Goal: Task Accomplishment & Management: Use online tool/utility

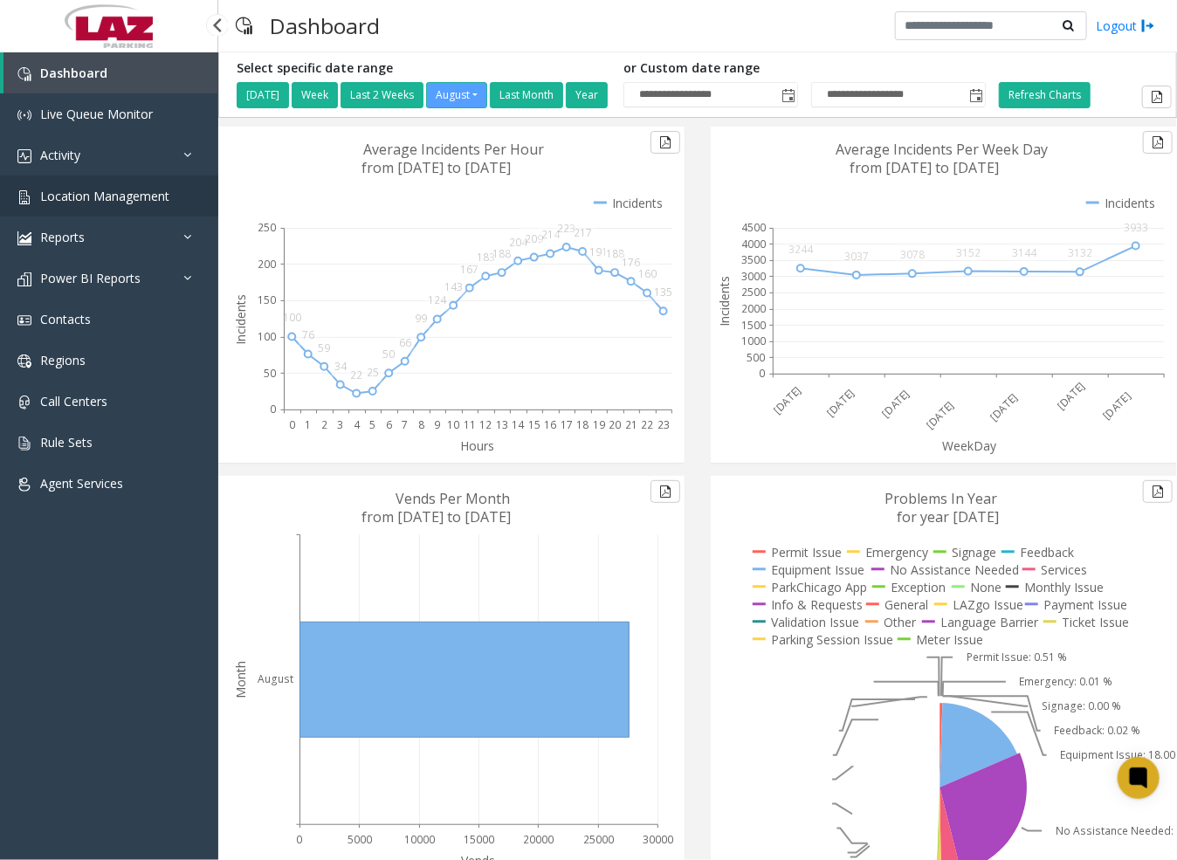
click at [83, 190] on span "Location Management" at bounding box center [104, 196] width 129 height 17
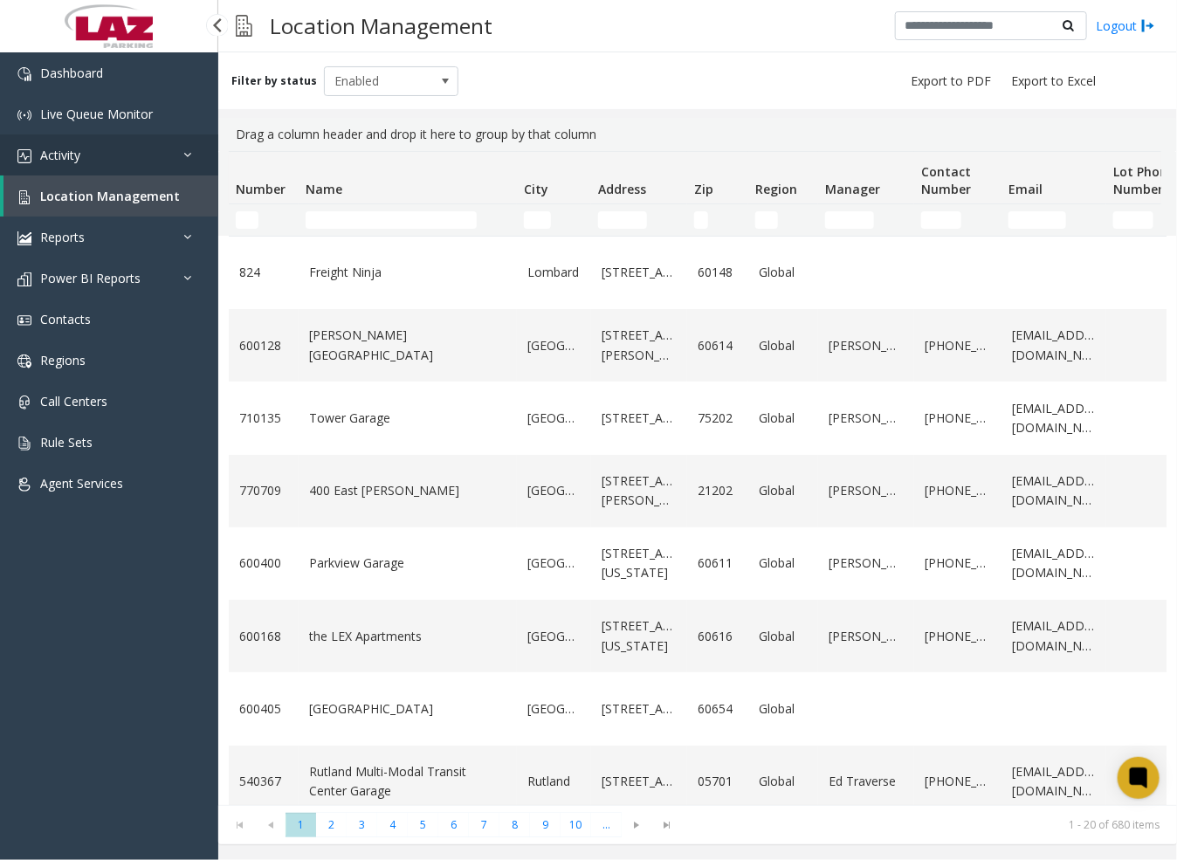
click at [100, 148] on link "Activity" at bounding box center [109, 154] width 218 height 41
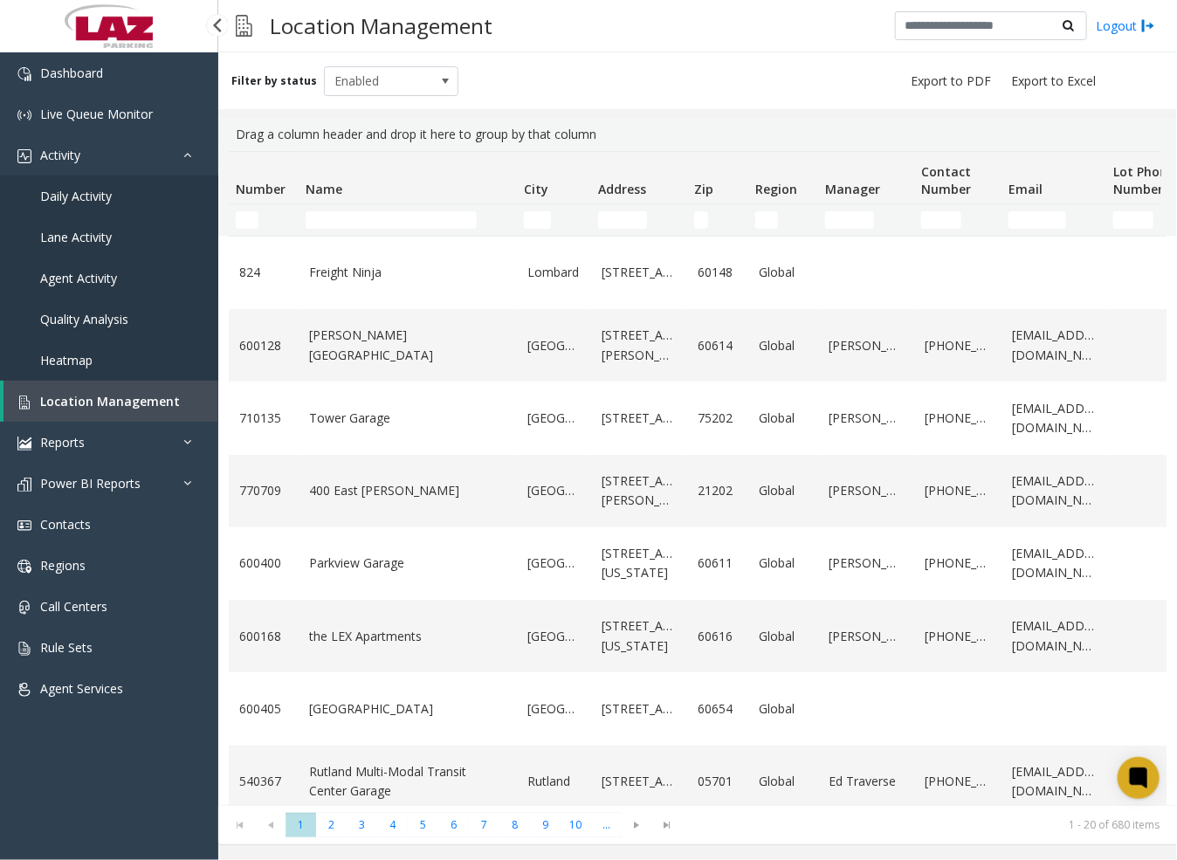
click at [90, 273] on span "Agent Activity" at bounding box center [78, 278] width 77 height 17
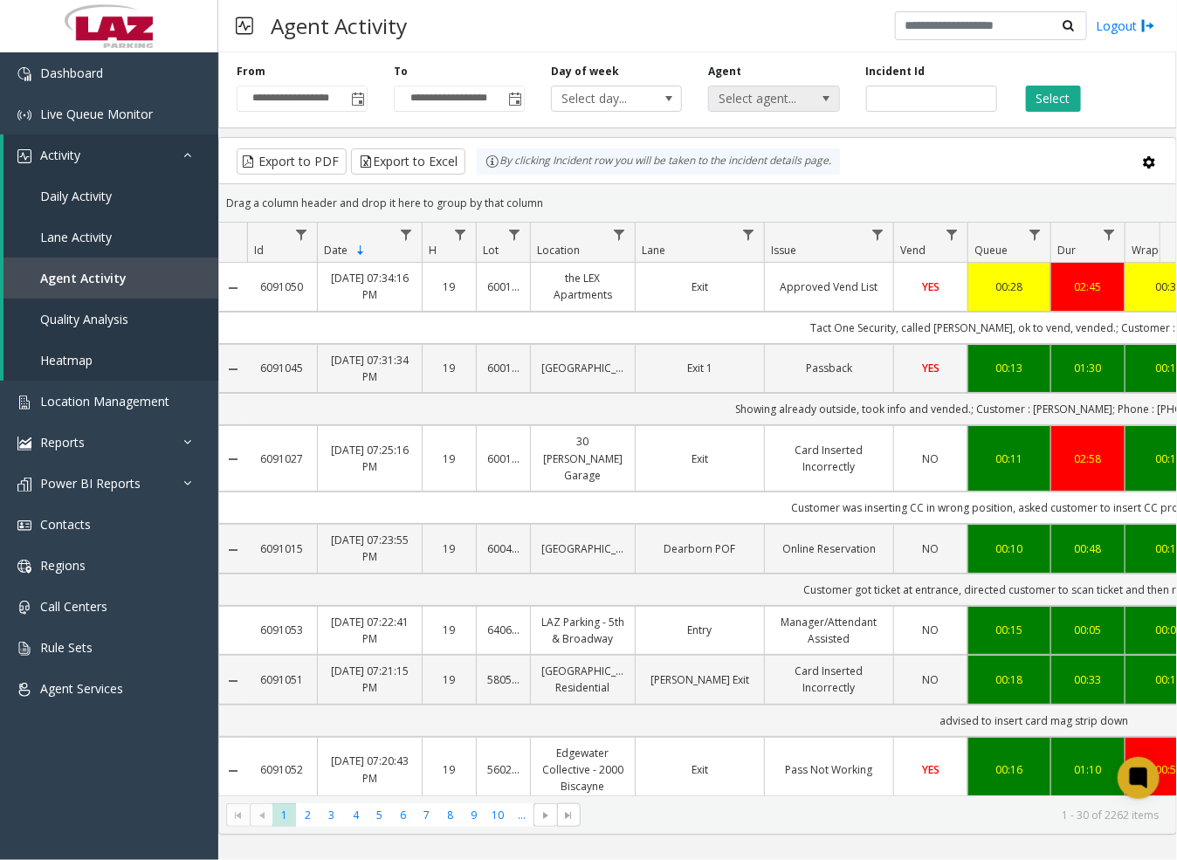
click at [731, 98] on span "Select agent..." at bounding box center [761, 98] width 104 height 24
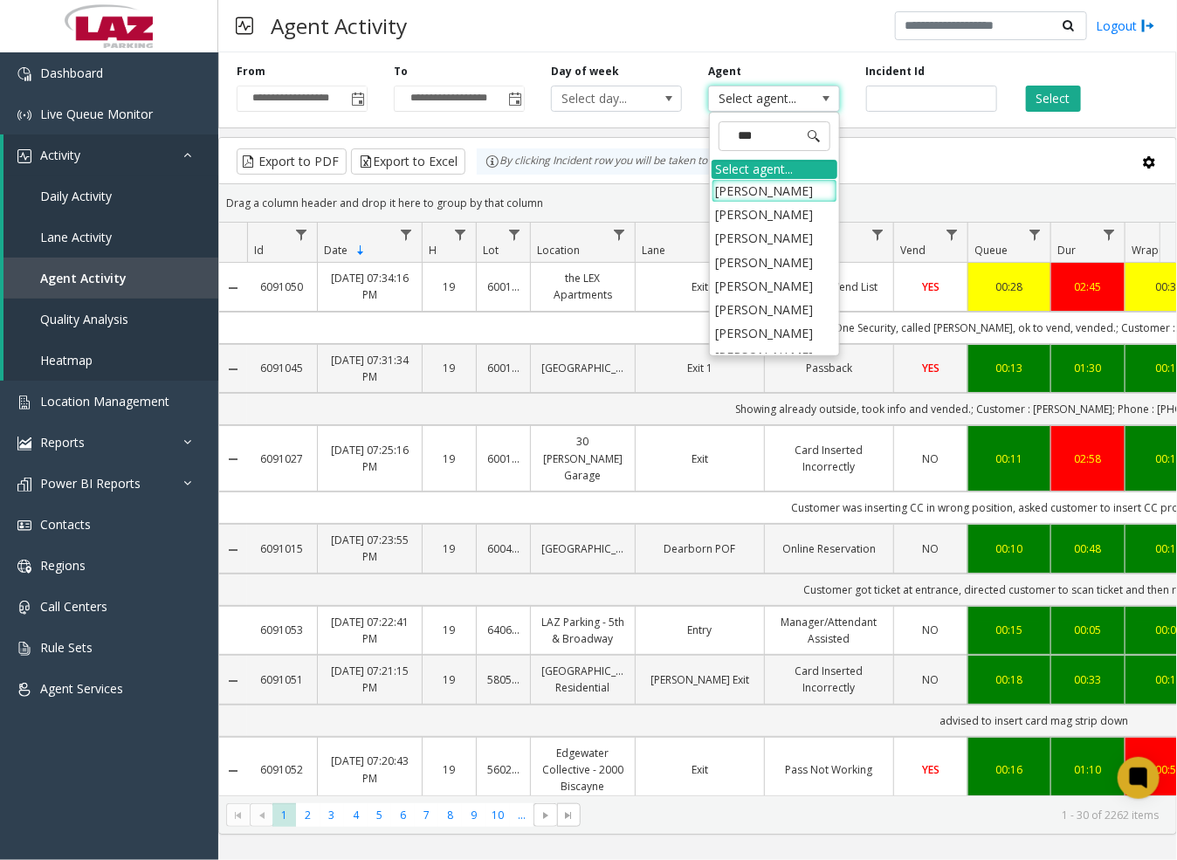
type input "****"
click at [771, 216] on li "[PERSON_NAME]" at bounding box center [775, 215] width 126 height 24
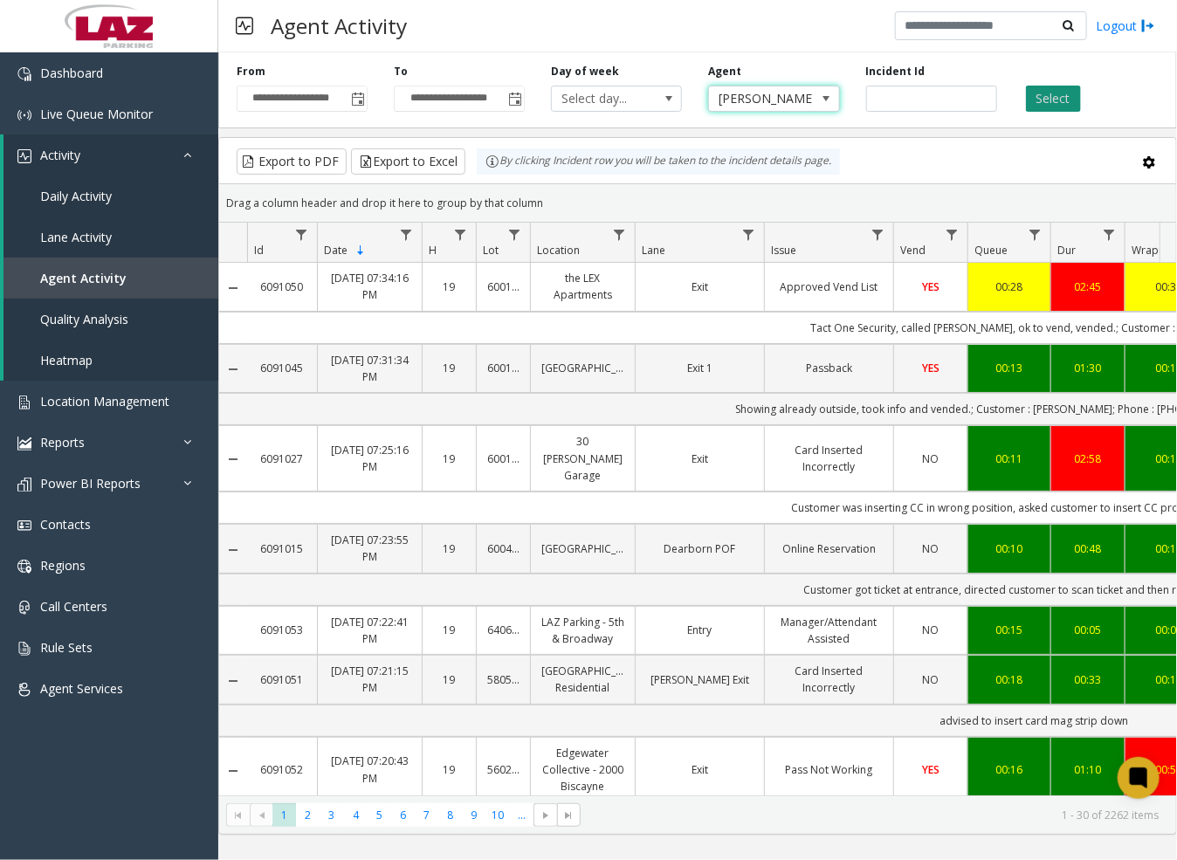
click at [1045, 88] on button "Select" at bounding box center [1053, 99] width 55 height 26
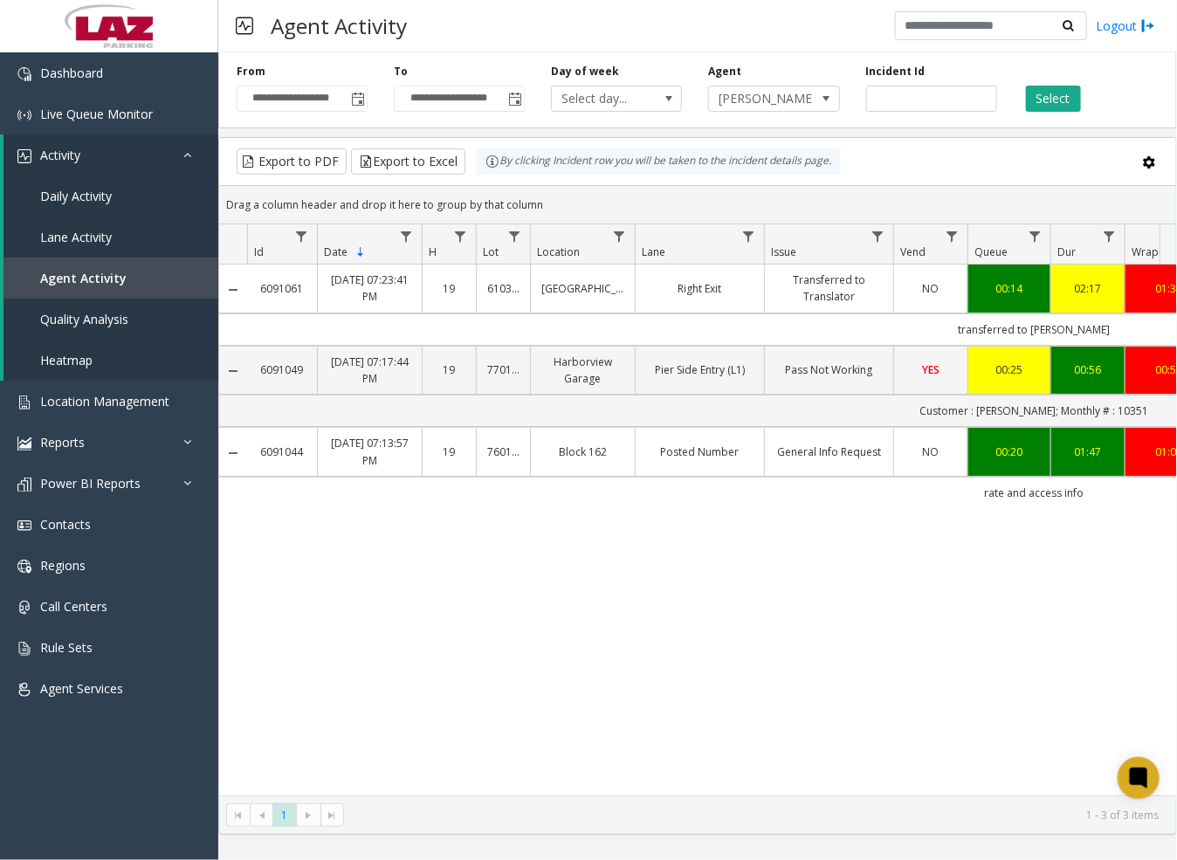
click at [426, 671] on div "6091061 [DATE] 07:23:41 PM 19 610316 [GEOGRAPHIC_DATA] Right Exit Transferred t…" at bounding box center [697, 530] width 957 height 531
click at [430, 650] on div "6091061 [DATE] 07:23:41 PM 19 610316 [GEOGRAPHIC_DATA] Right Exit Transferred t…" at bounding box center [697, 530] width 957 height 531
click at [94, 184] on link "Daily Activity" at bounding box center [110, 195] width 215 height 41
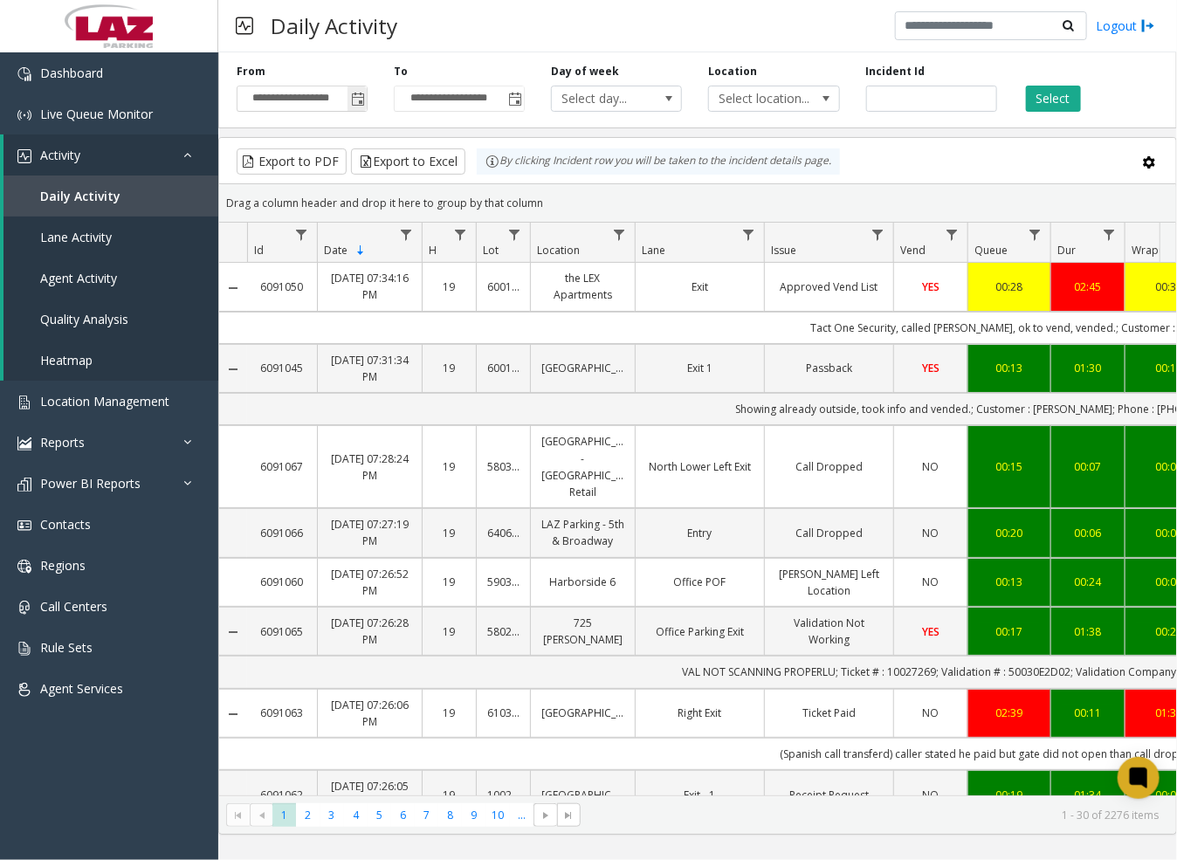
click at [356, 97] on span "Toggle popup" at bounding box center [358, 100] width 14 height 14
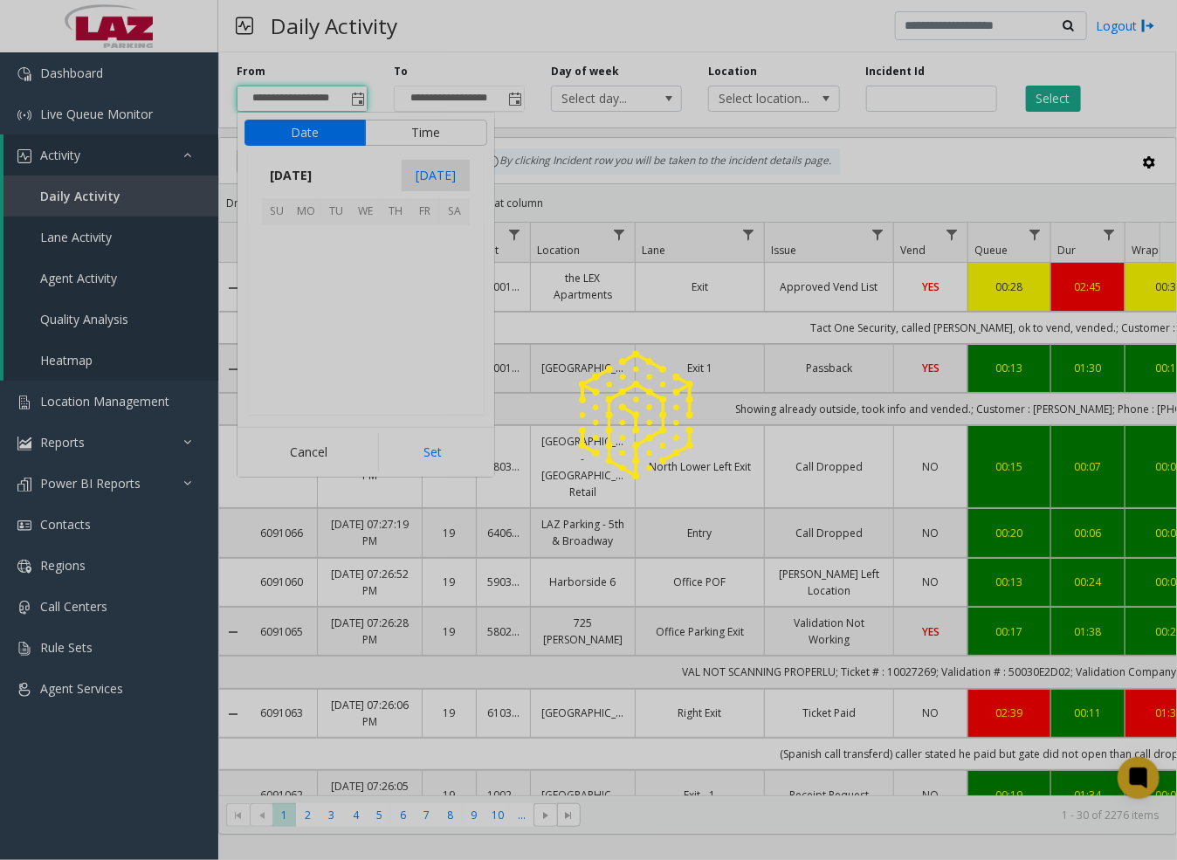
scroll to position [313124, 0]
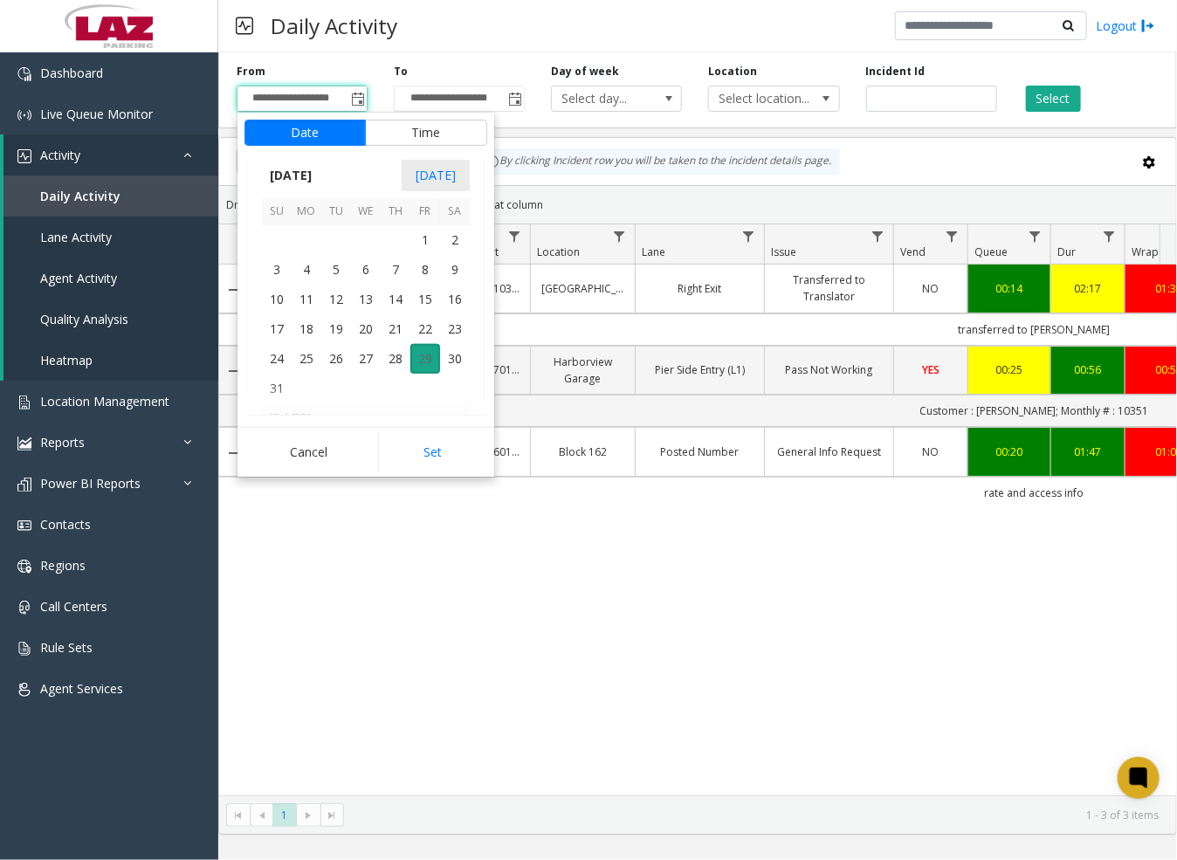
click at [429, 356] on span "29" at bounding box center [425, 359] width 30 height 30
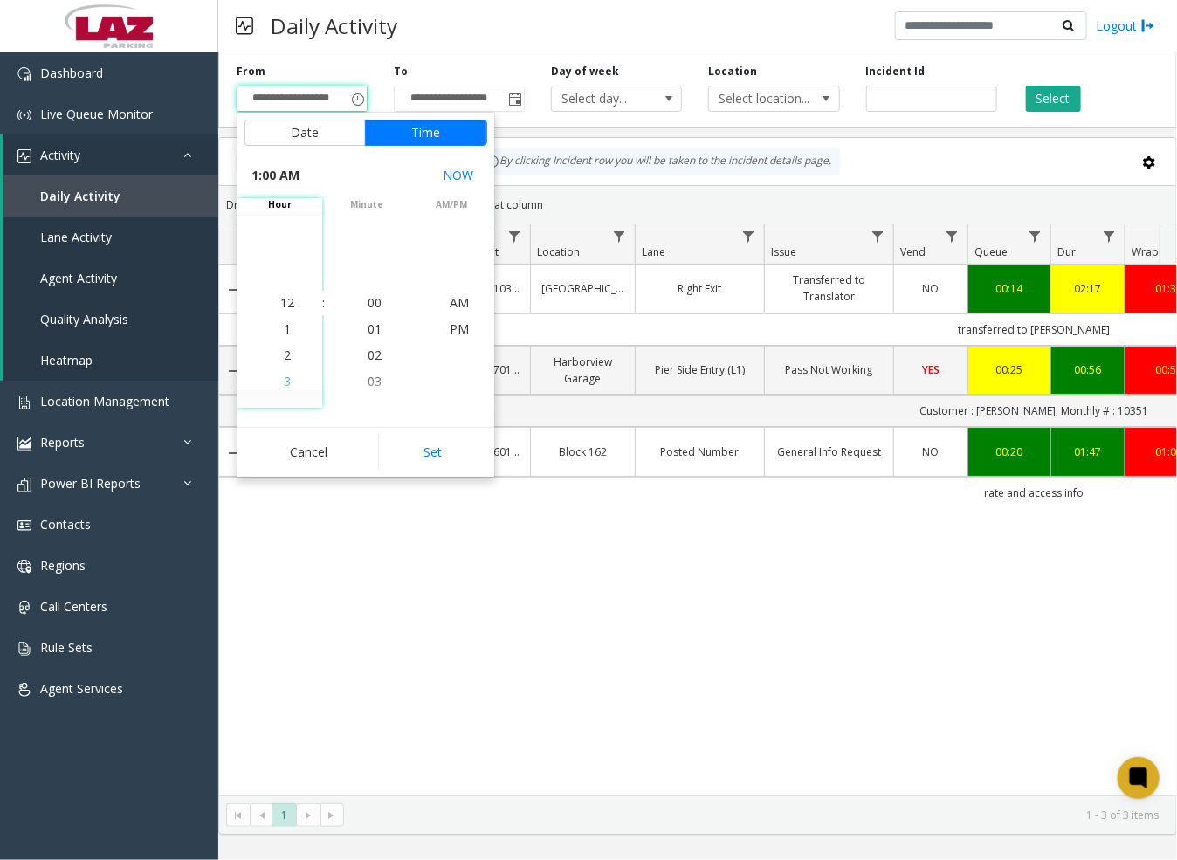
scroll to position [25, 0]
drag, startPoint x: 288, startPoint y: 383, endPoint x: 277, endPoint y: 382, distance: 11.4
click at [281, 383] on li "4" at bounding box center [287, 382] width 61 height 26
click at [358, 370] on li "03" at bounding box center [374, 381] width 61 height 26
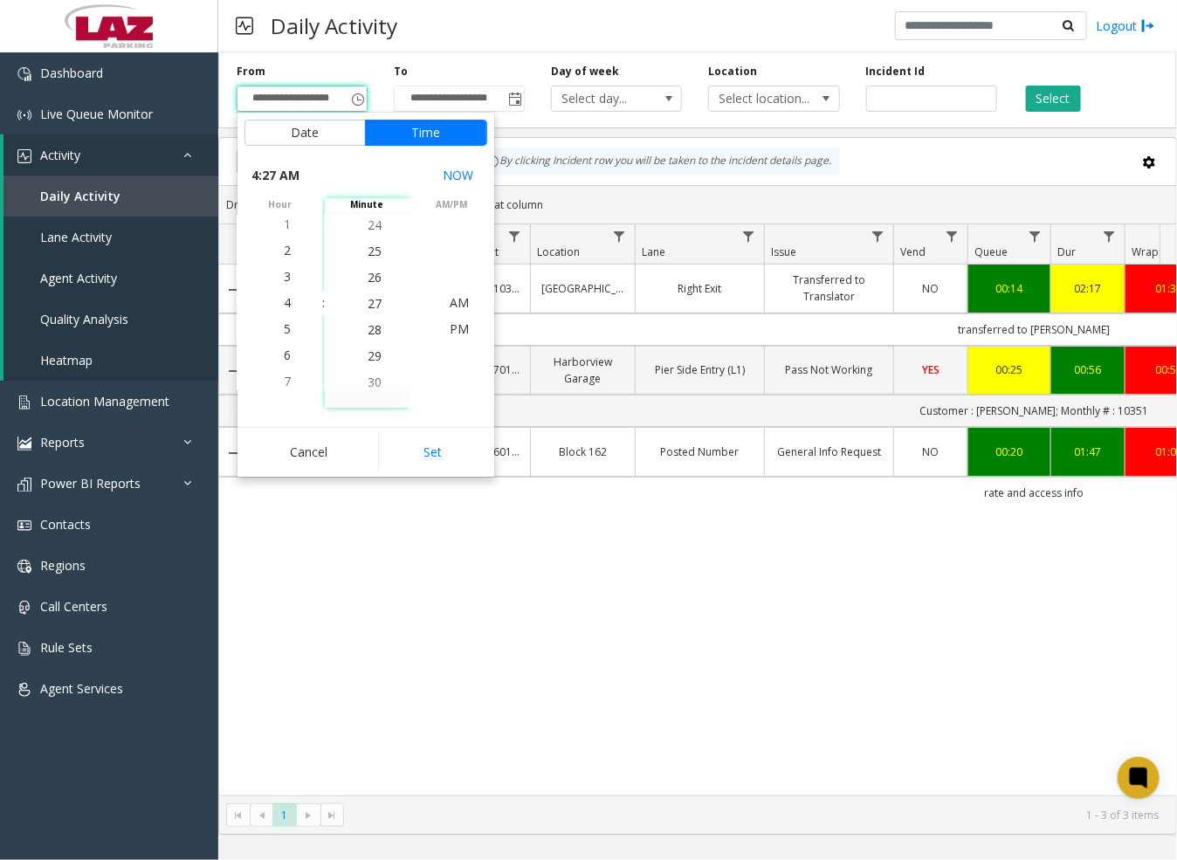
scroll to position [733, 0]
drag, startPoint x: 361, startPoint y: 351, endPoint x: 390, endPoint y: 343, distance: 30.7
click at [368, 351] on span "30" at bounding box center [375, 355] width 14 height 17
click at [457, 323] on span "PM" at bounding box center [459, 328] width 19 height 17
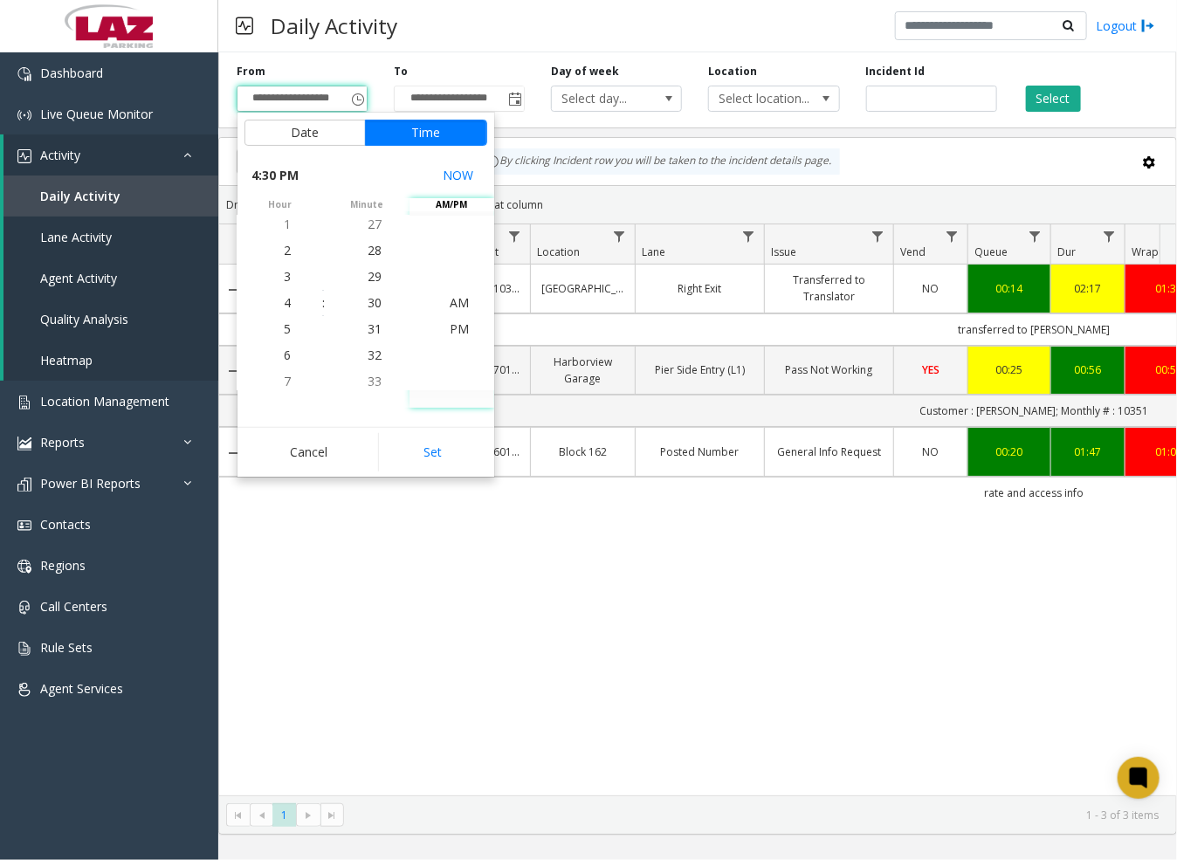
scroll to position [25, 0]
click at [435, 451] on button "Set" at bounding box center [433, 452] width 110 height 38
type input "**********"
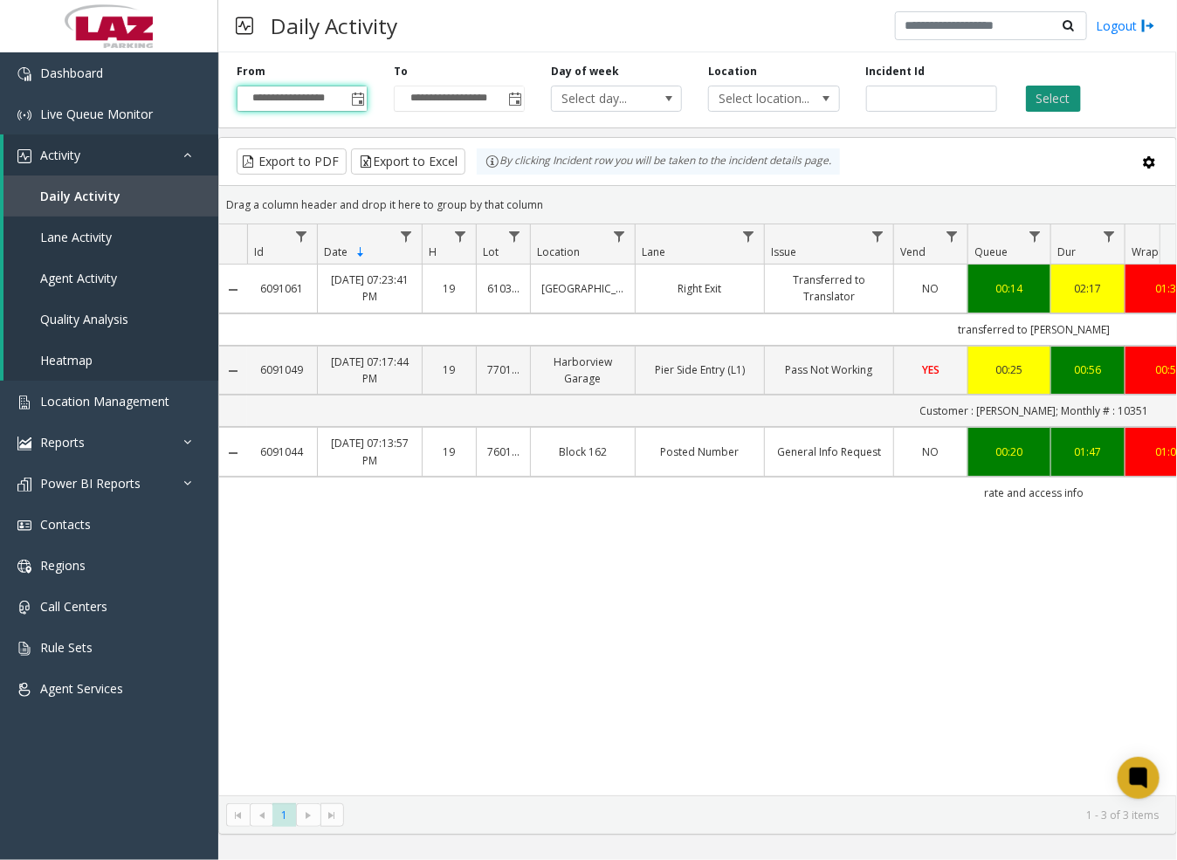
click at [1056, 96] on button "Select" at bounding box center [1053, 99] width 55 height 26
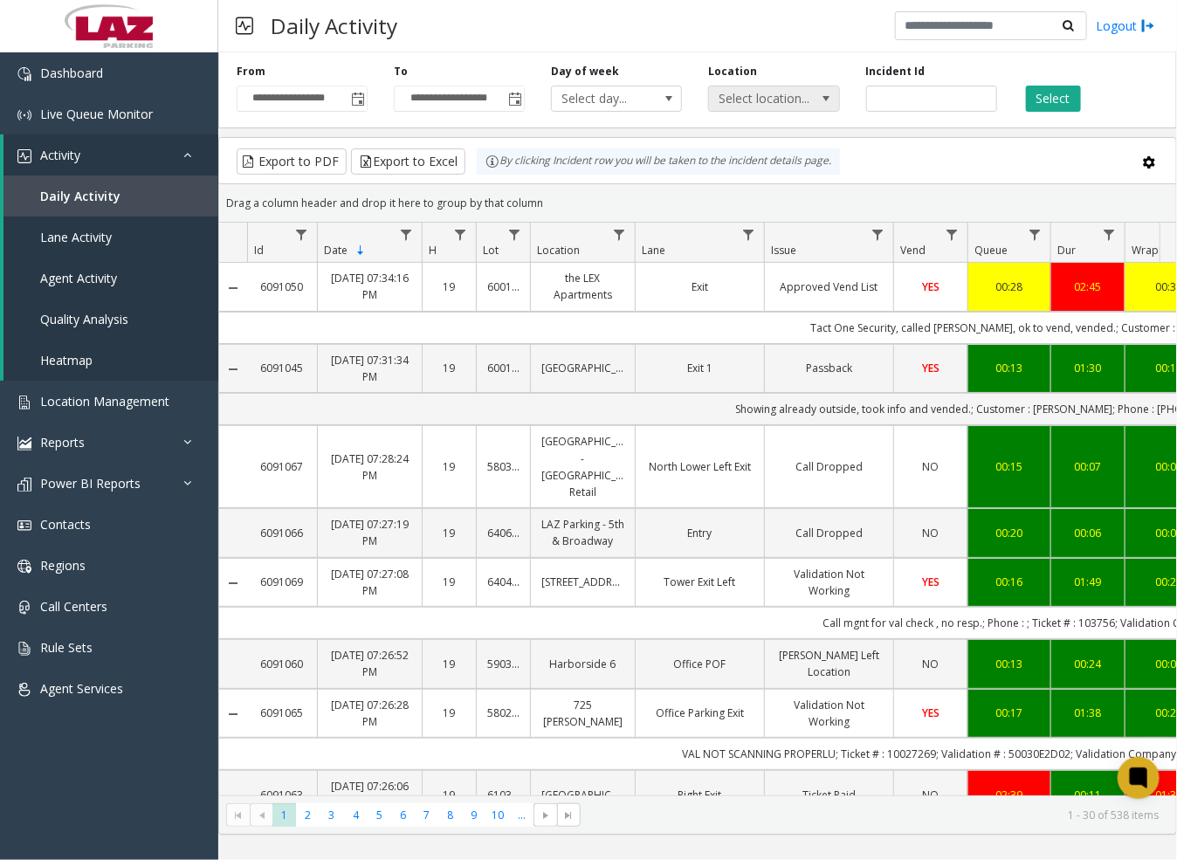
click at [825, 100] on span at bounding box center [827, 99] width 14 height 14
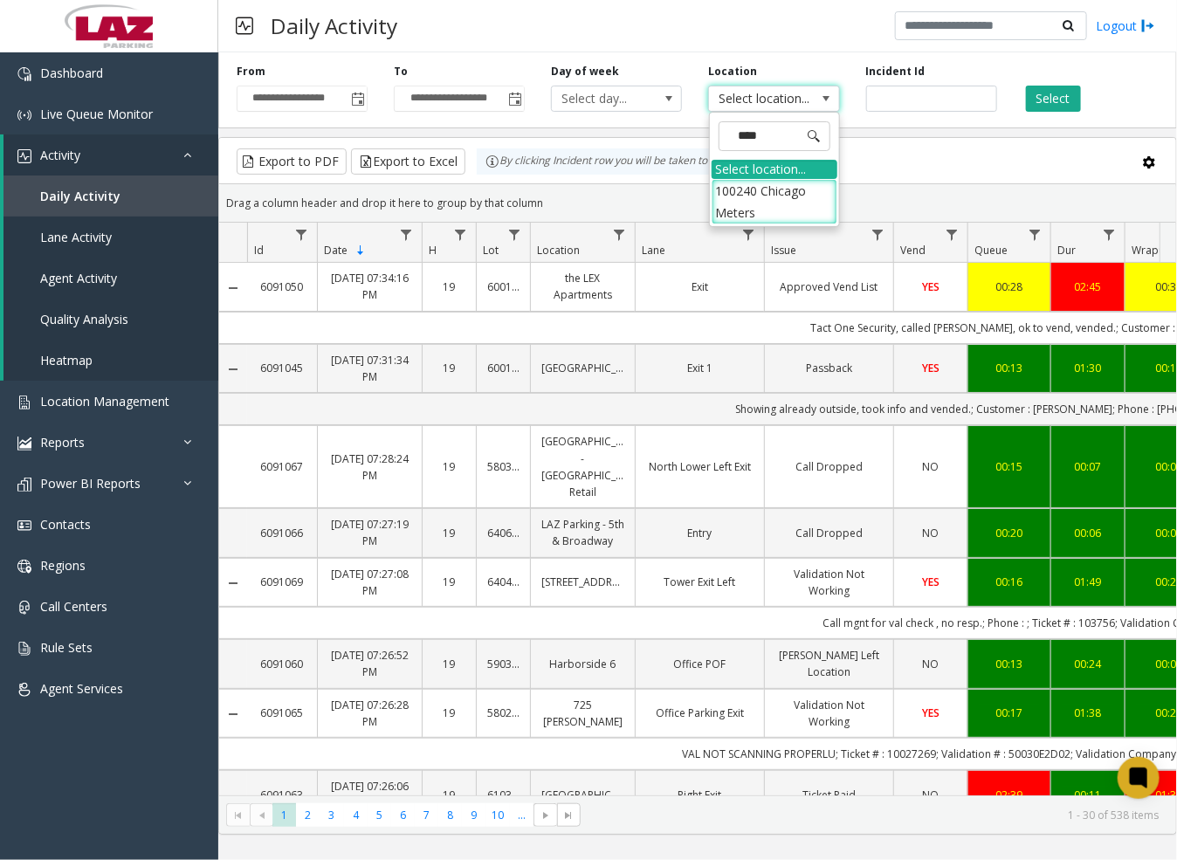
type input "*****"
drag, startPoint x: 737, startPoint y: 204, endPoint x: 732, endPoint y: 228, distance: 24.1
click at [735, 228] on app-root "**********" at bounding box center [588, 430] width 1177 height 860
click at [735, 201] on li "100240 Chicago Meters" at bounding box center [775, 201] width 126 height 45
click at [1035, 97] on button "Select" at bounding box center [1053, 99] width 55 height 26
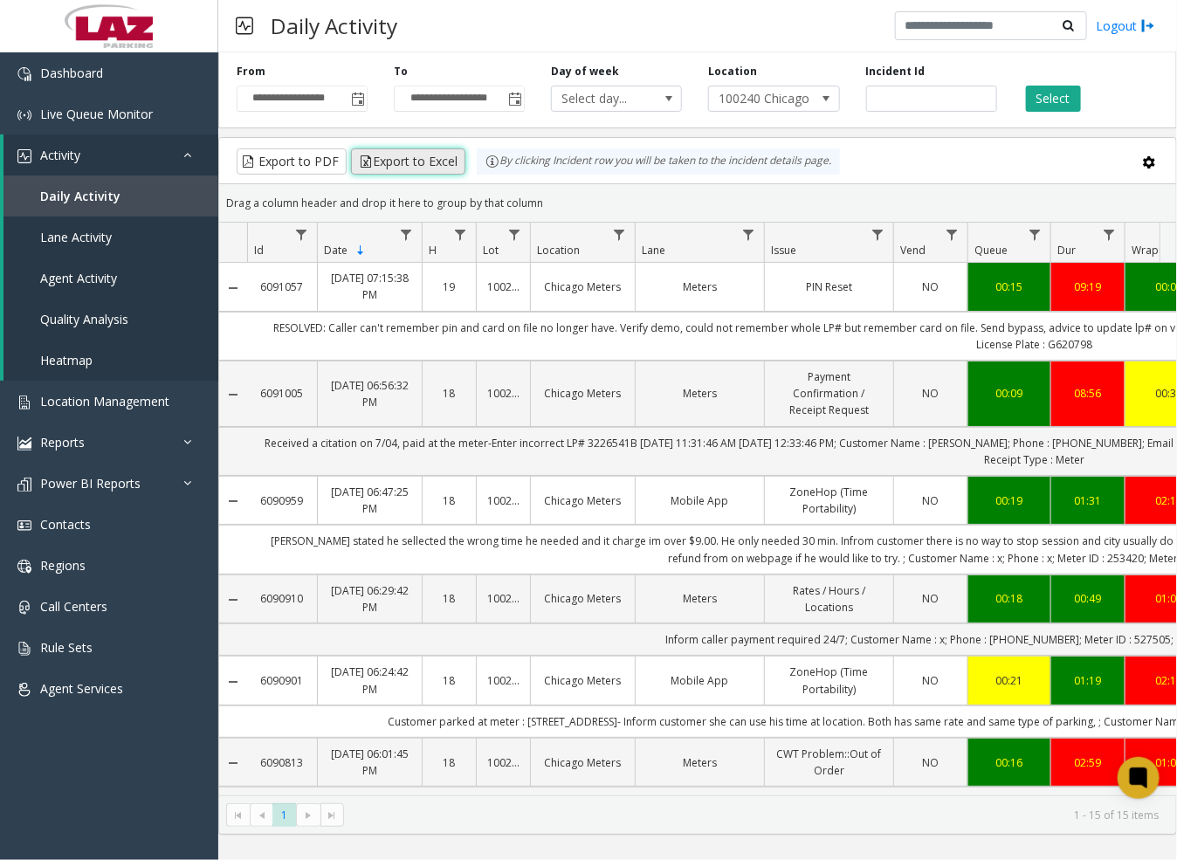
click at [450, 158] on button "Export to Excel" at bounding box center [408, 161] width 114 height 26
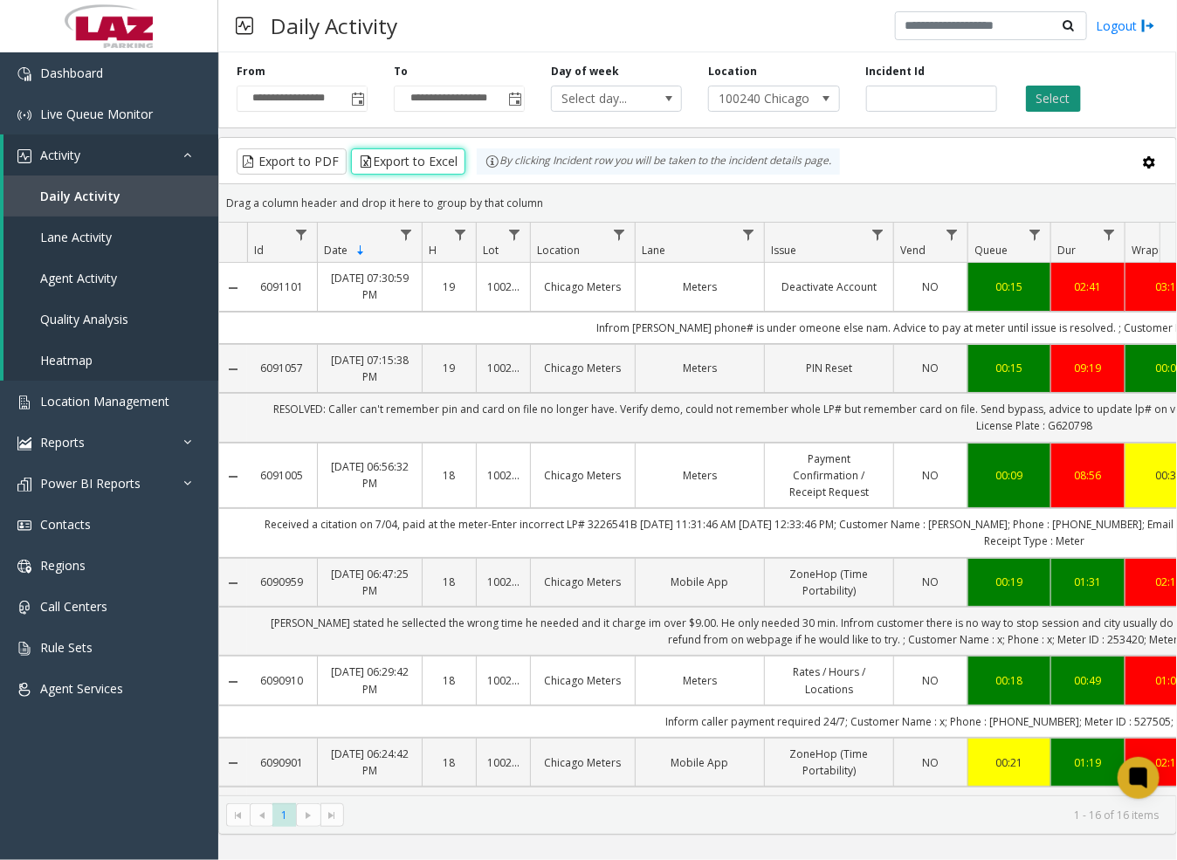
click at [1062, 92] on button "Select" at bounding box center [1053, 99] width 55 height 26
click at [1062, 96] on button "Select" at bounding box center [1053, 99] width 55 height 26
click at [470, 831] on kendo-pager "* 1 1 - 16 of 16 items" at bounding box center [697, 814] width 957 height 39
